Goal: Find specific page/section: Find specific page/section

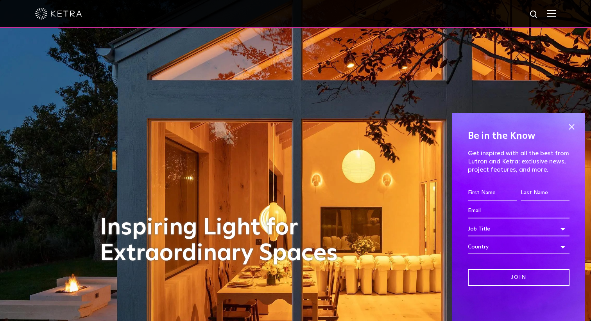
scroll to position [3, 0]
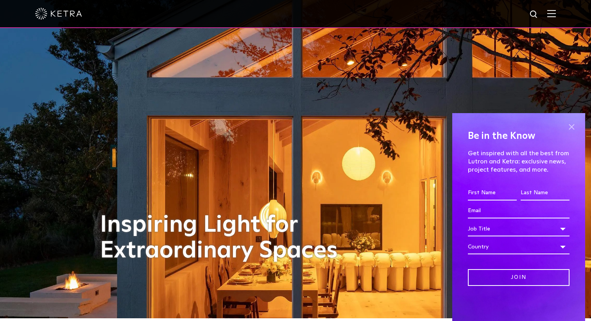
click at [572, 130] on span at bounding box center [571, 127] width 12 height 12
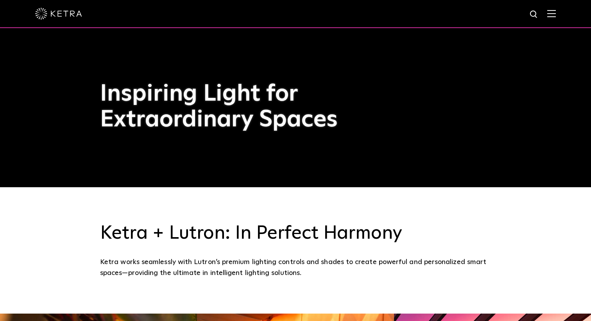
scroll to position [0, 0]
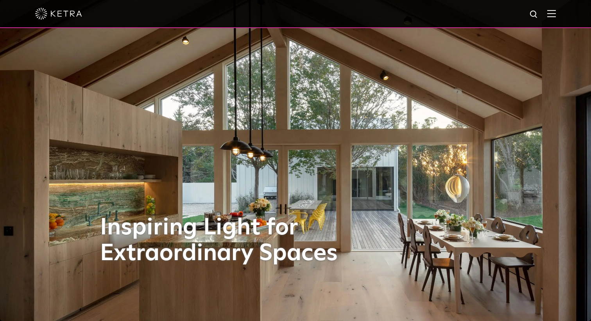
click at [551, 17] on img at bounding box center [551, 13] width 9 height 7
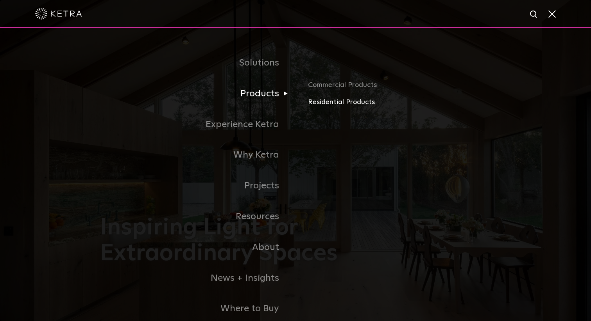
click at [318, 104] on link "Residential Products" at bounding box center [399, 102] width 183 height 11
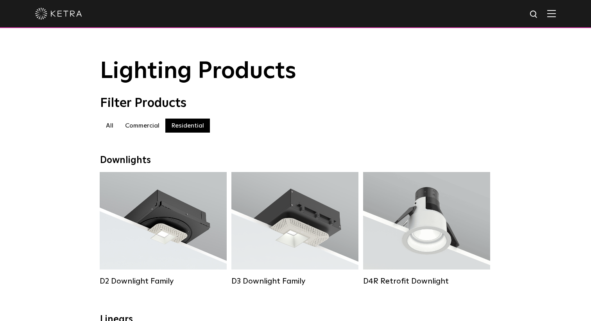
click at [551, 17] on img at bounding box center [551, 13] width 9 height 7
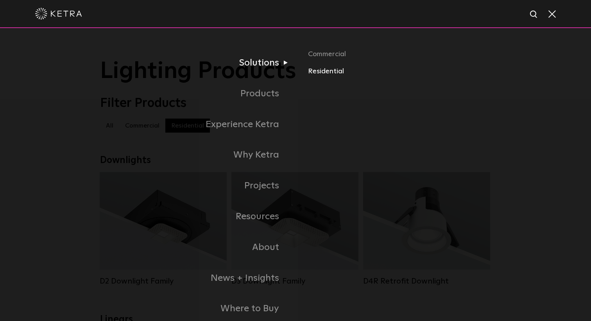
click at [319, 71] on link "Residential" at bounding box center [399, 71] width 183 height 11
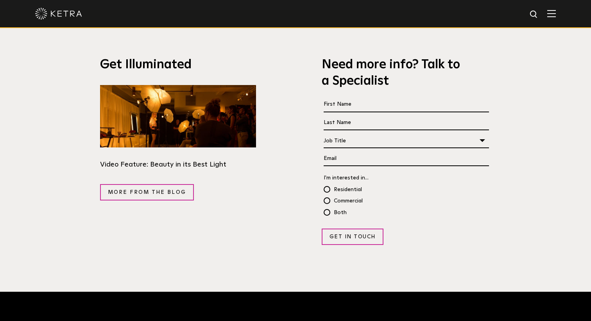
scroll to position [1388, 0]
